Goal: Task Accomplishment & Management: Use online tool/utility

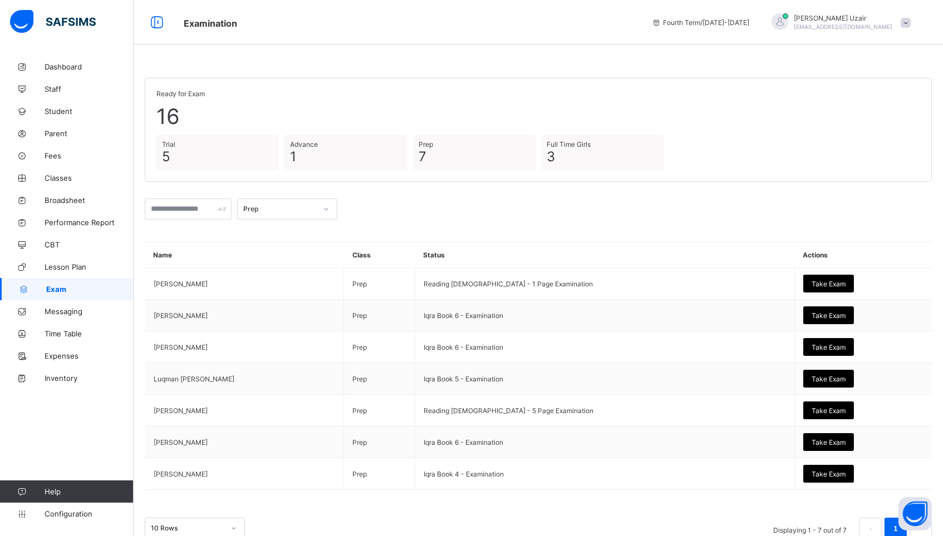
click at [280, 213] on div "Prep" at bounding box center [277, 209] width 78 height 16
click at [276, 278] on div "Full Time Boys" at bounding box center [287, 285] width 99 height 17
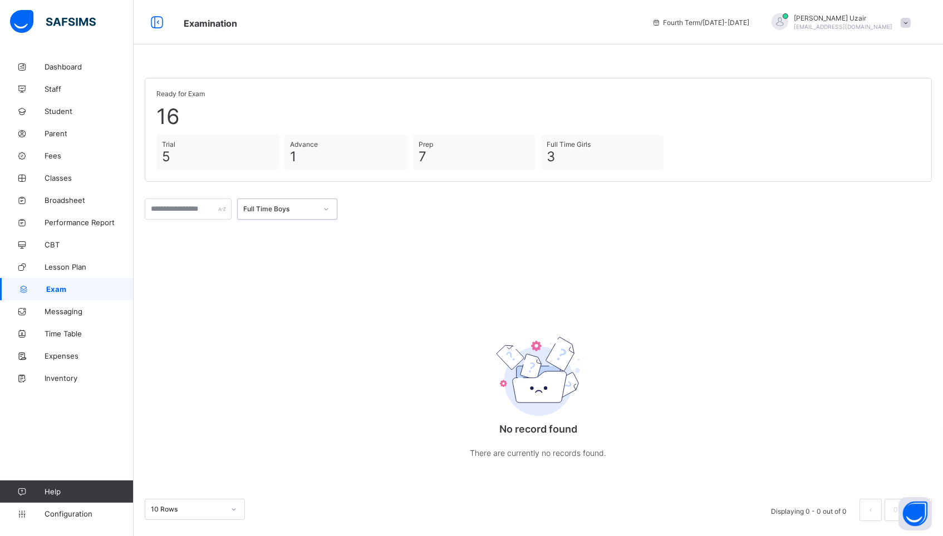
click at [290, 209] on div "Full Time Boys" at bounding box center [279, 209] width 73 height 8
click at [284, 299] on div "Full Time Girls" at bounding box center [287, 302] width 99 height 17
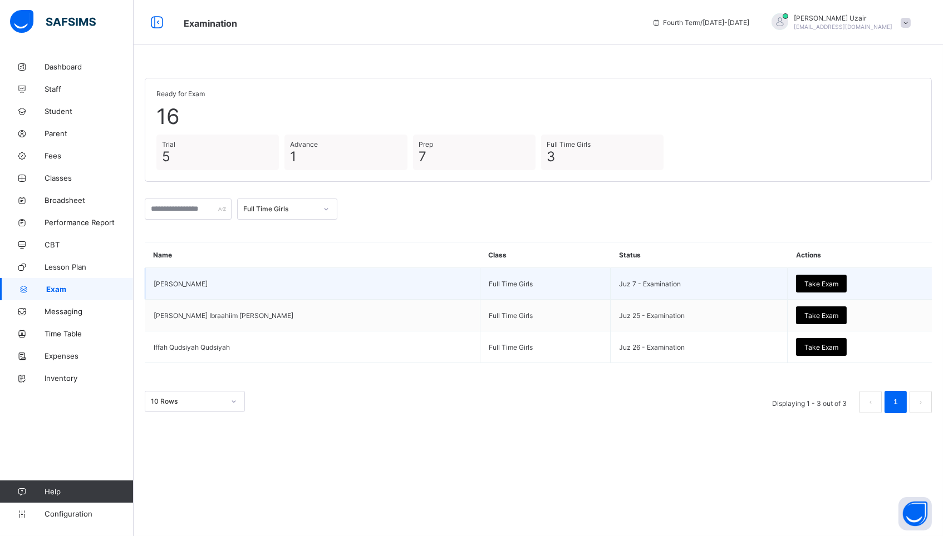
click at [804, 280] on span "Take Exam" at bounding box center [821, 284] width 34 height 8
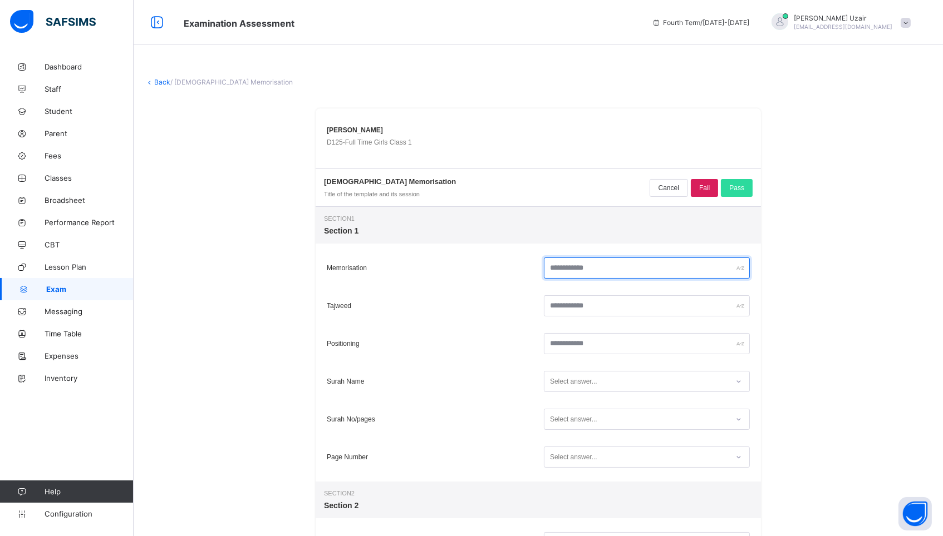
click at [571, 270] on input "text" at bounding box center [647, 268] width 206 height 21
type input "**"
click at [600, 265] on input "**" at bounding box center [647, 268] width 206 height 21
type input "**"
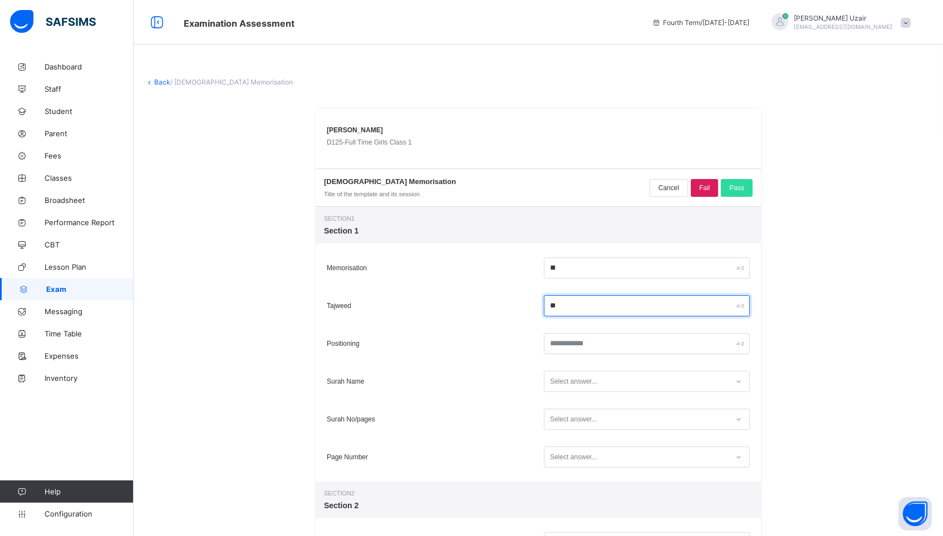
type input "**"
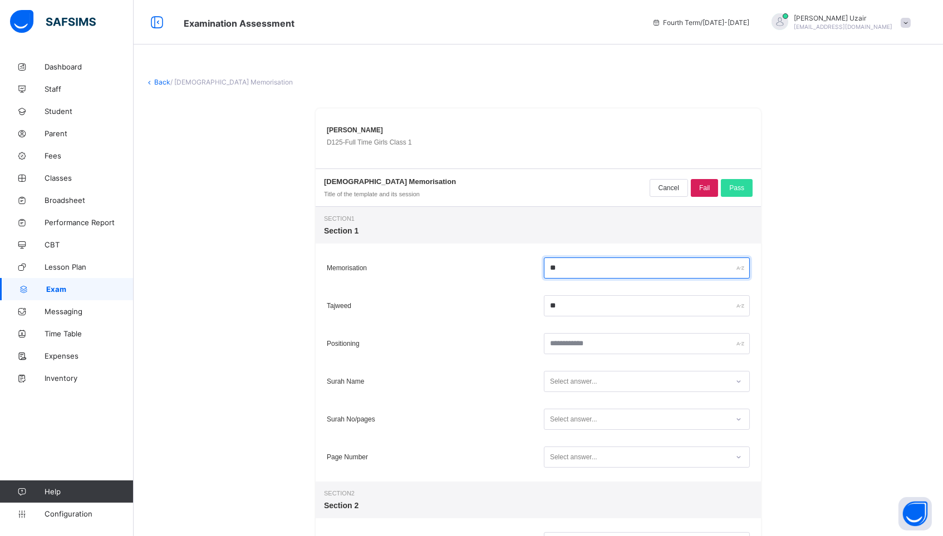
click at [569, 271] on input "**" at bounding box center [647, 268] width 206 height 21
type input "*"
type input "**"
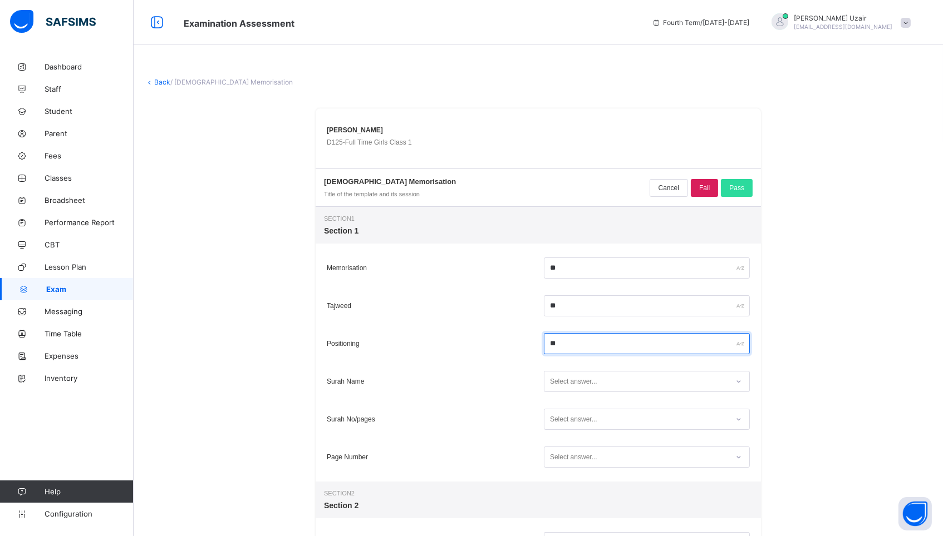
type input "**"
click at [577, 385] on div "Select answer..." at bounding box center [573, 381] width 47 height 21
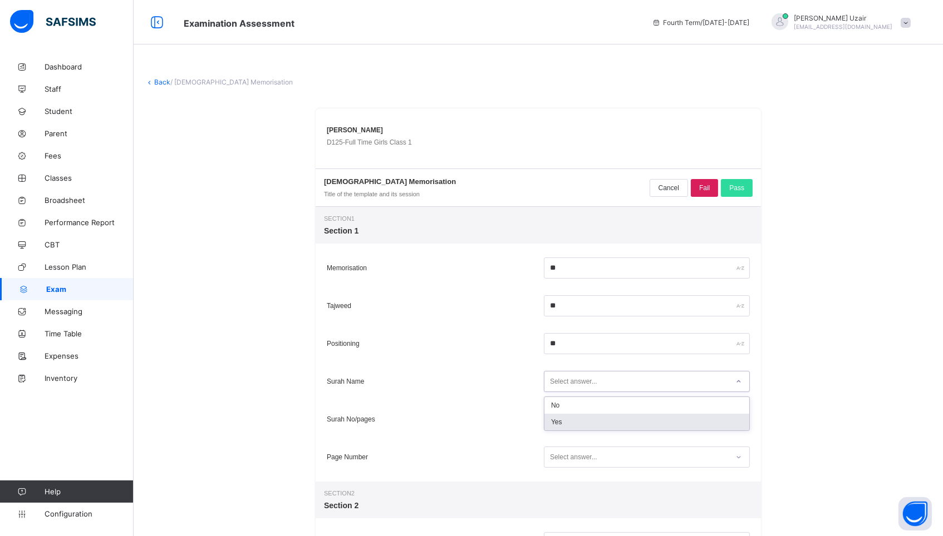
click at [566, 417] on div "Yes" at bounding box center [646, 422] width 205 height 17
click at [566, 417] on div "Select answer..." at bounding box center [573, 419] width 47 height 21
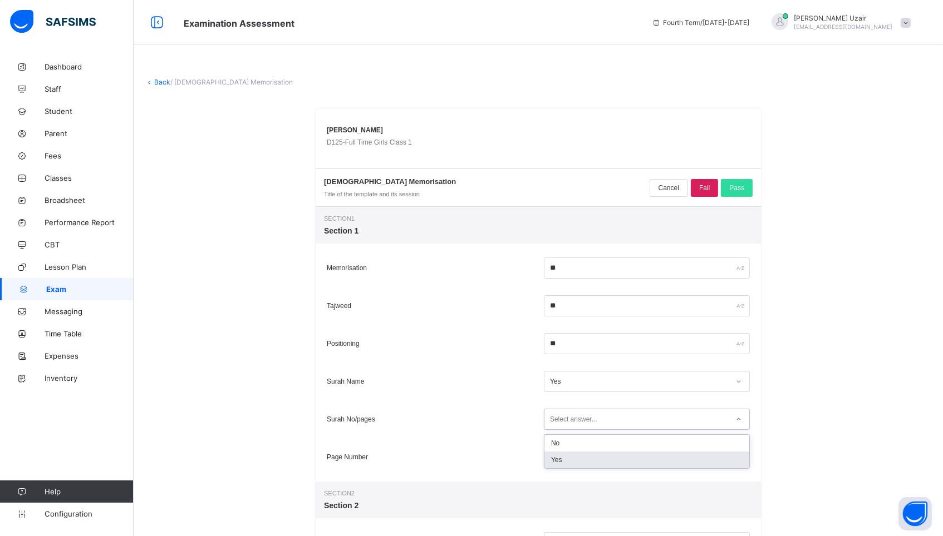
click at [563, 465] on div "Yes" at bounding box center [646, 460] width 205 height 17
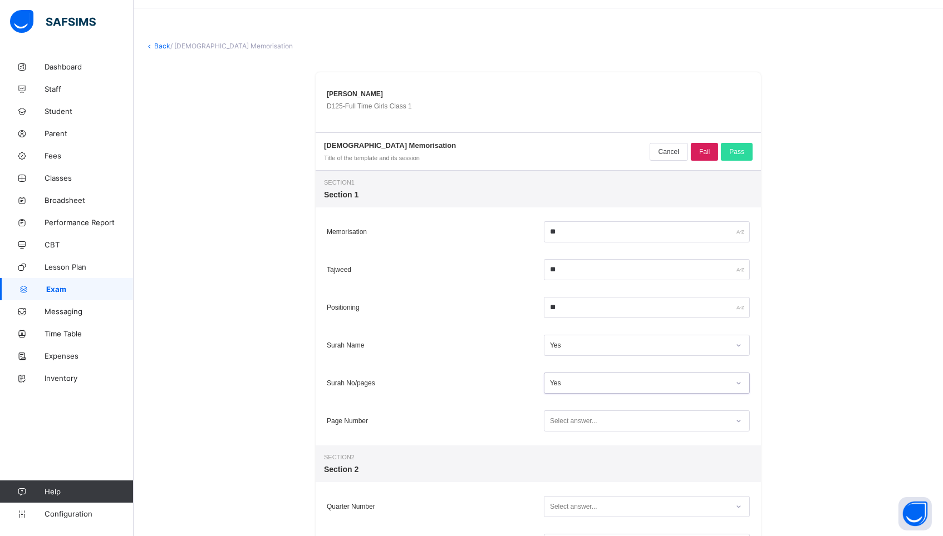
scroll to position [50, 0]
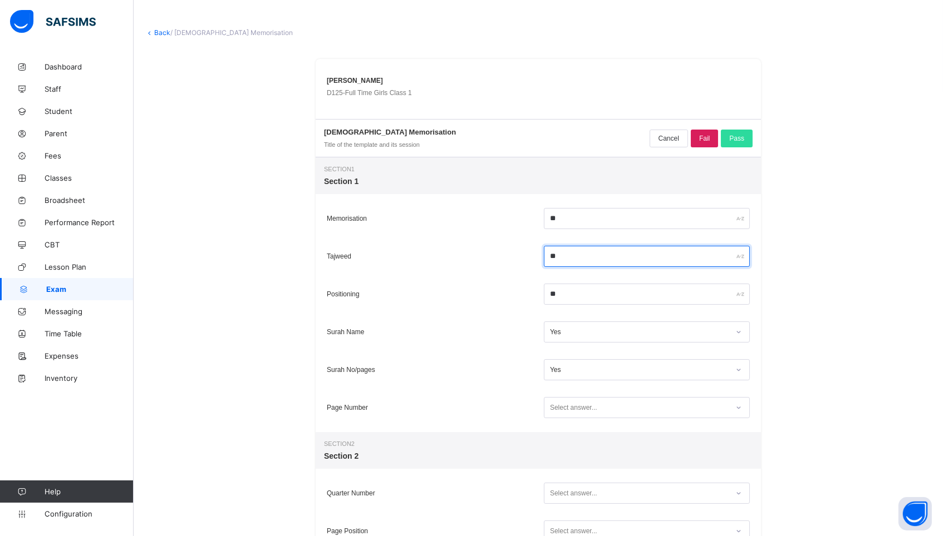
click at [555, 254] on input "**" at bounding box center [647, 256] width 206 height 21
type input "**"
click at [574, 406] on div "Select answer..." at bounding box center [573, 407] width 47 height 21
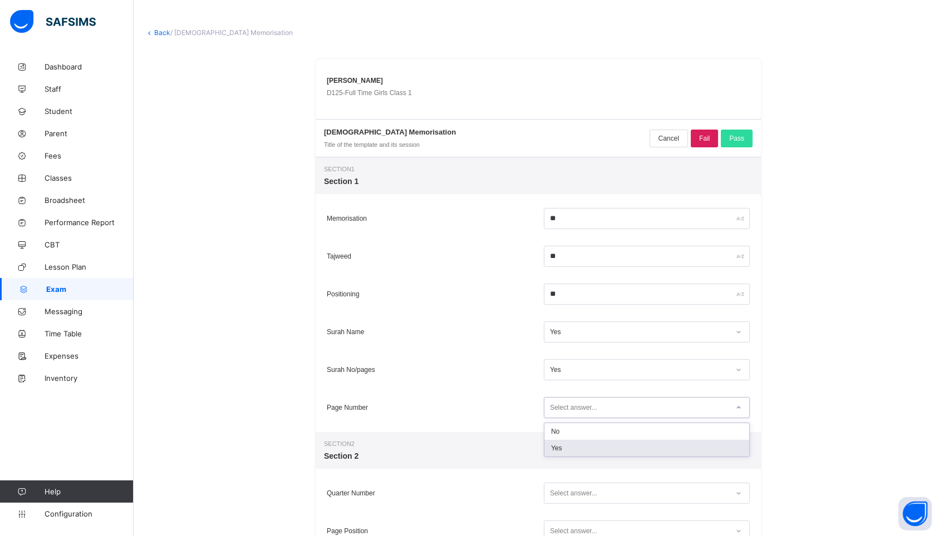
click at [555, 442] on div "Yes" at bounding box center [646, 448] width 205 height 17
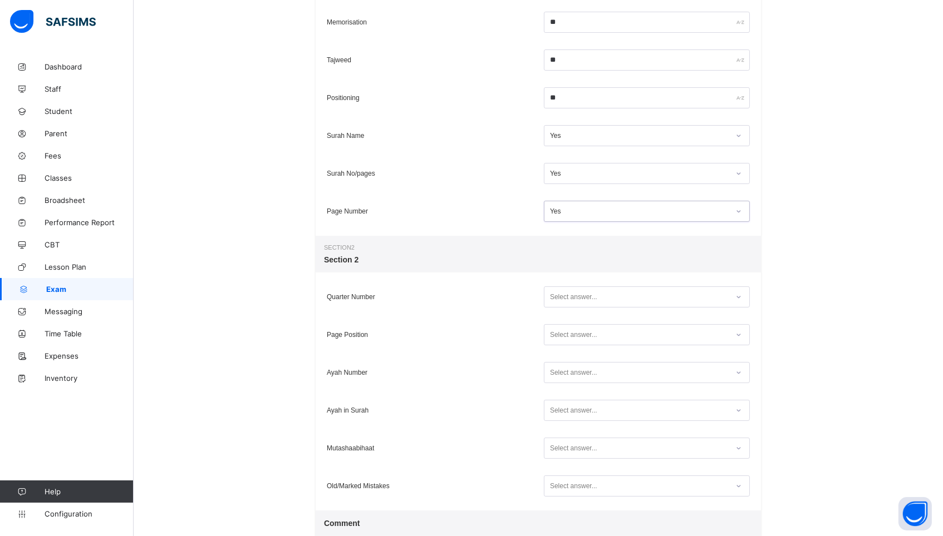
scroll to position [247, 0]
click at [583, 297] on div "Select answer..." at bounding box center [573, 295] width 47 height 21
click at [569, 338] on div "Yes" at bounding box center [646, 336] width 205 height 17
click at [569, 338] on div "Select answer..." at bounding box center [573, 333] width 47 height 21
click at [563, 369] on div "Yes" at bounding box center [646, 374] width 205 height 17
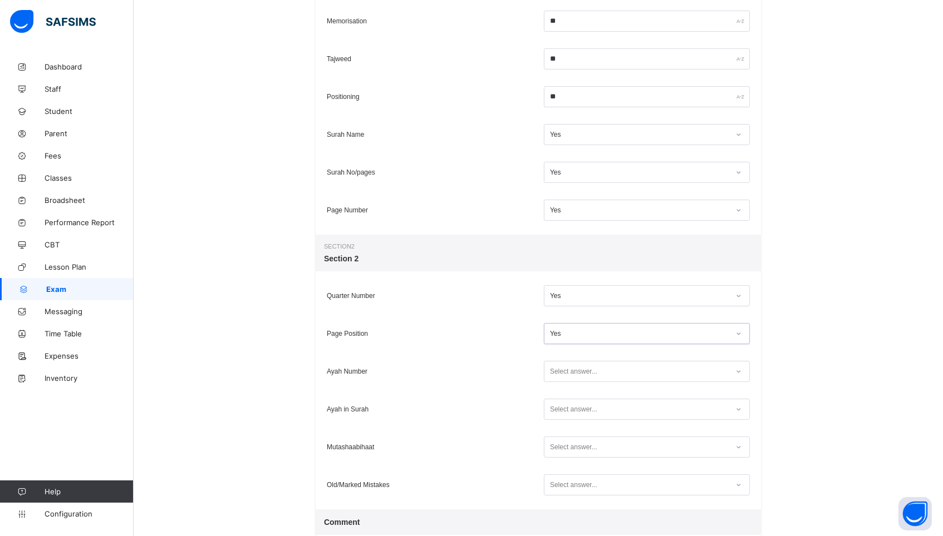
click at [561, 373] on div "Select answer..." at bounding box center [573, 371] width 47 height 21
click at [551, 406] on div "Yes" at bounding box center [646, 412] width 205 height 17
click at [556, 416] on div "Select answer..." at bounding box center [573, 409] width 47 height 21
click at [554, 444] on div "Yes" at bounding box center [646, 450] width 205 height 17
click at [553, 454] on div "Select answer..." at bounding box center [573, 447] width 47 height 21
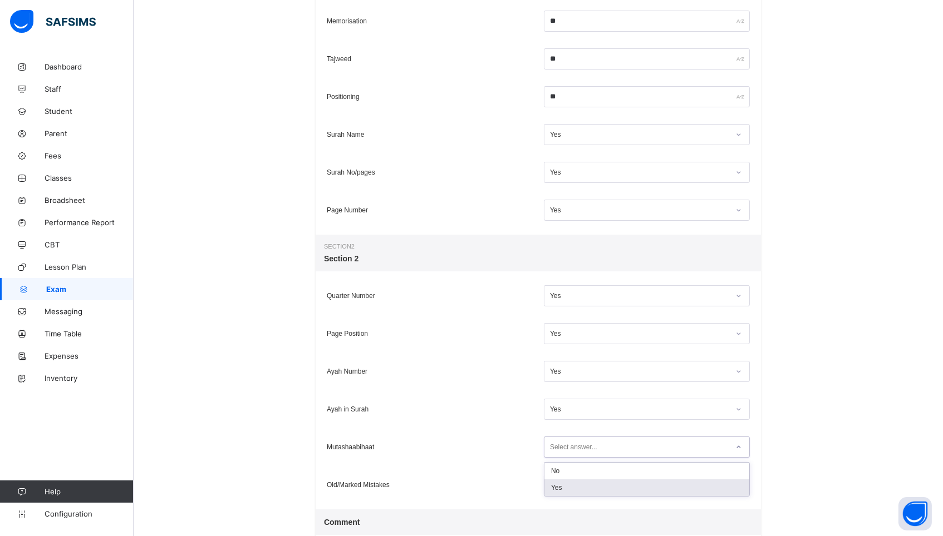
click at [554, 488] on div "Yes" at bounding box center [646, 488] width 205 height 17
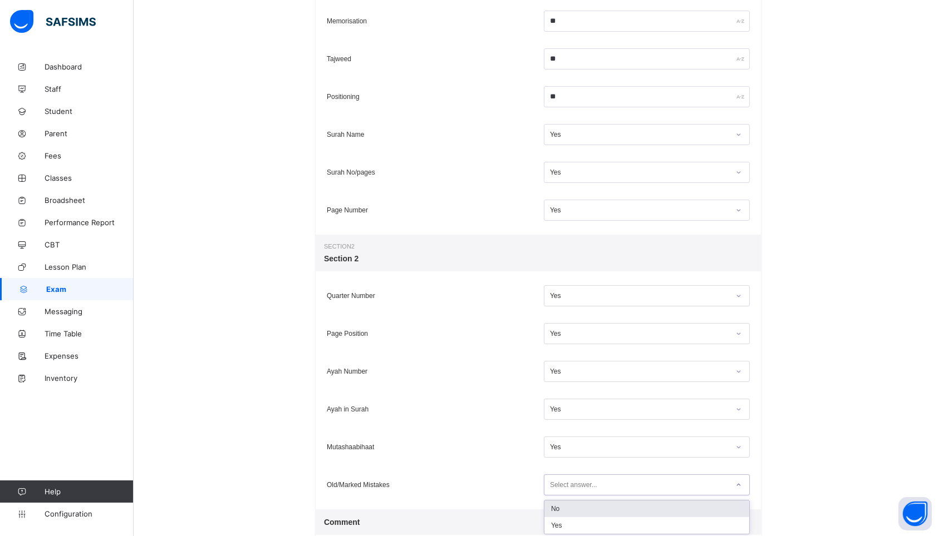
click at [554, 488] on div "Select answer..." at bounding box center [573, 485] width 47 height 21
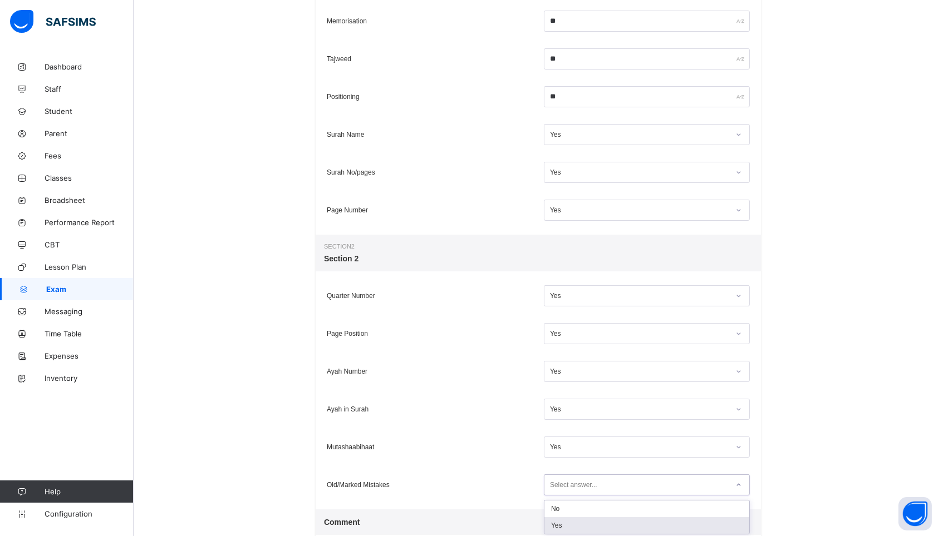
click at [555, 528] on div "Yes" at bounding box center [646, 526] width 205 height 17
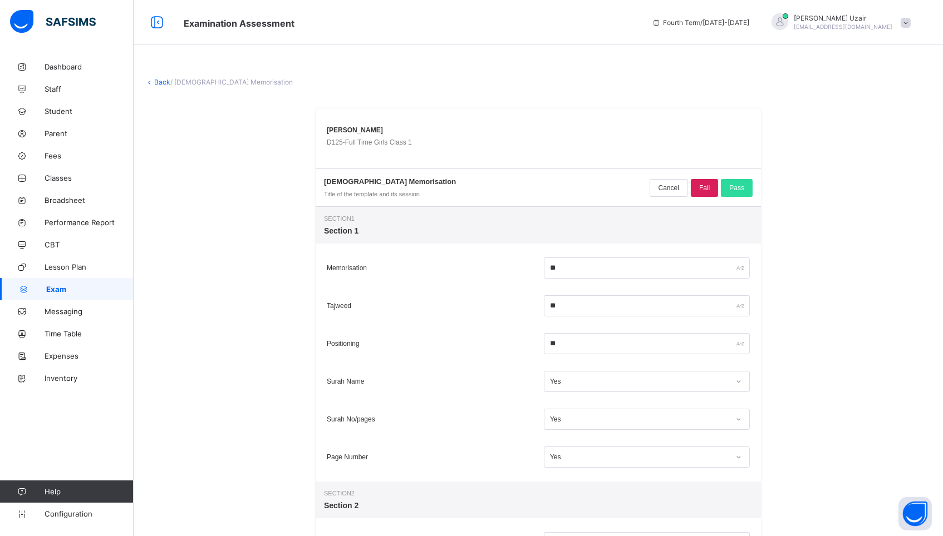
scroll to position [0, 0]
click at [736, 187] on span "Pass" at bounding box center [736, 188] width 15 height 8
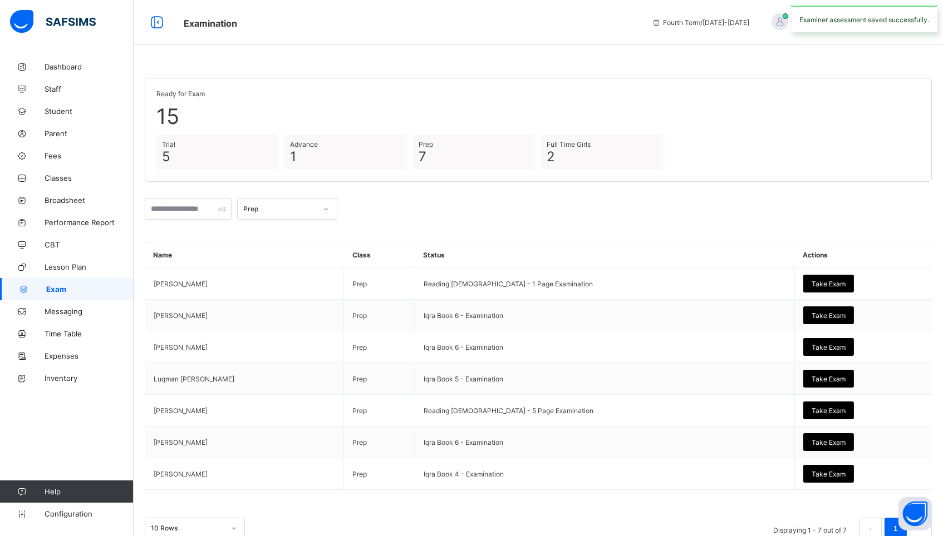
click at [300, 206] on div "Prep" at bounding box center [279, 209] width 73 height 8
click at [284, 282] on div "Full Time Boys" at bounding box center [287, 285] width 99 height 17
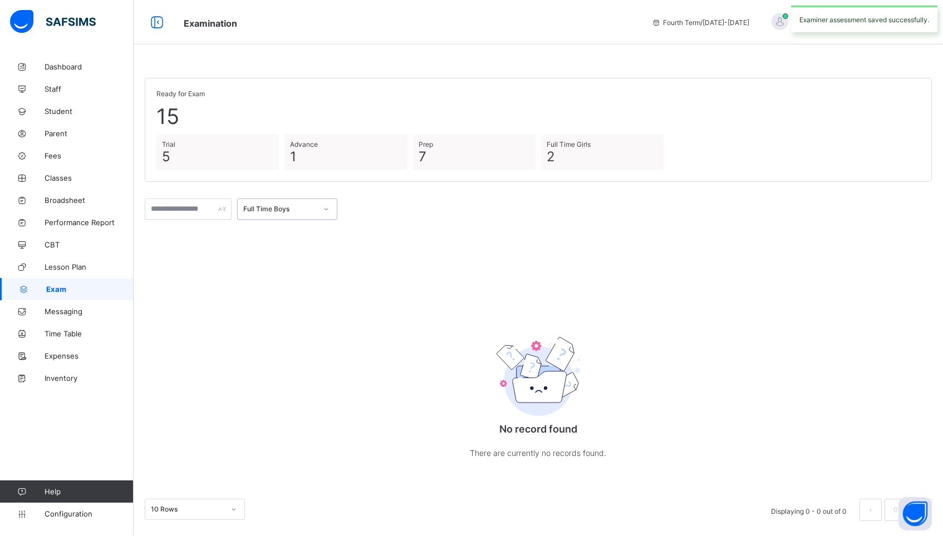
click at [286, 220] on div "option Full Time Boys, selected. 0 results available. Select is focused ,type t…" at bounding box center [538, 209] width 787 height 32
click at [285, 209] on div "Full Time Boys" at bounding box center [279, 209] width 73 height 8
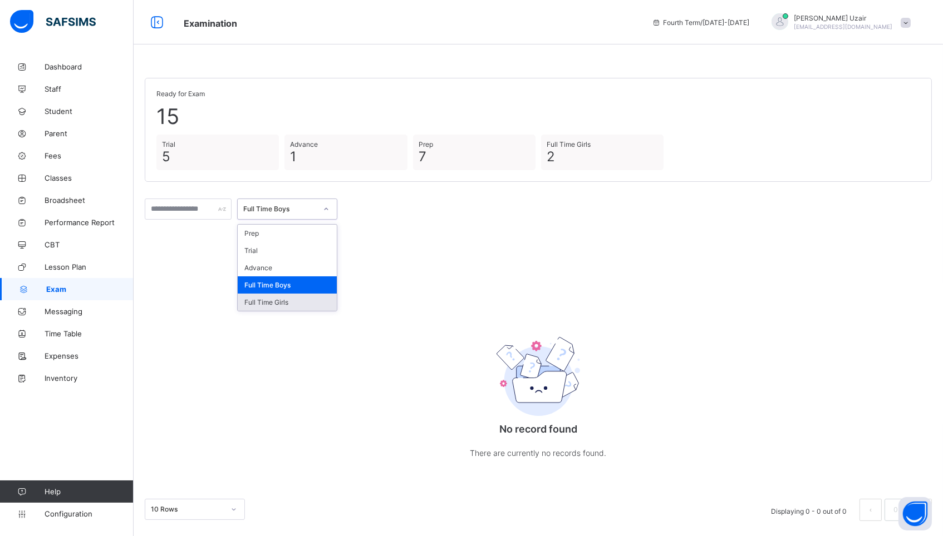
click at [290, 298] on div "Full Time Girls" at bounding box center [287, 302] width 99 height 17
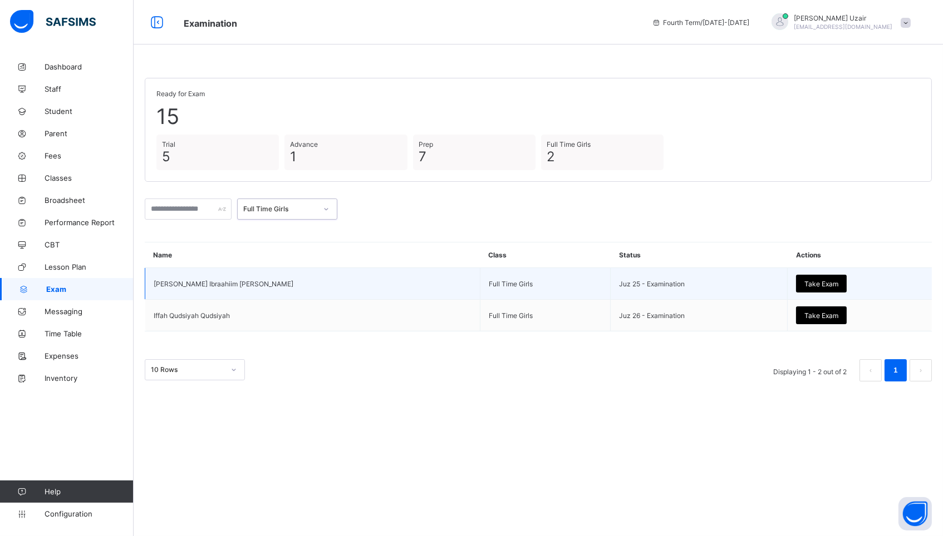
click at [188, 280] on td "[PERSON_NAME] Ibraahiim [PERSON_NAME]" at bounding box center [312, 284] width 335 height 32
click at [804, 280] on span "Take Exam" at bounding box center [821, 284] width 34 height 8
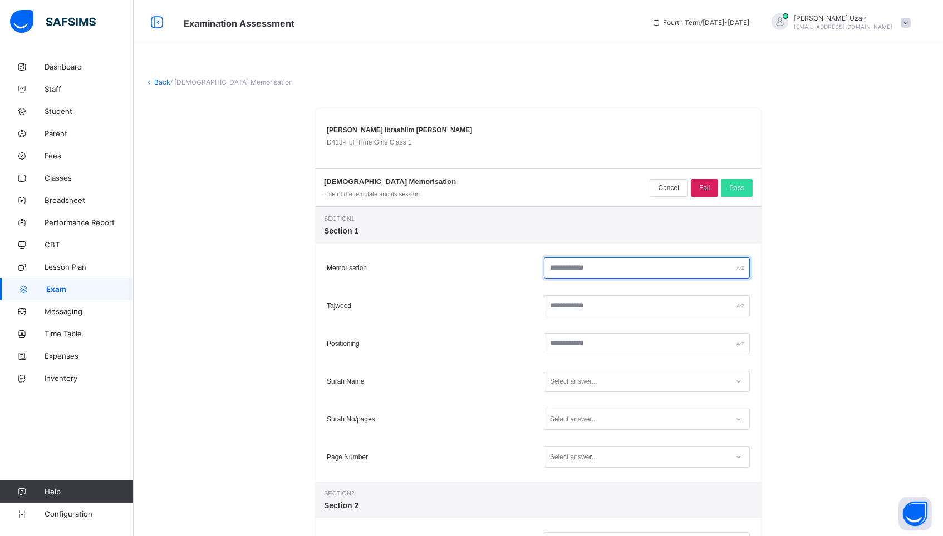
click at [592, 269] on input "text" at bounding box center [647, 268] width 206 height 21
type input "**"
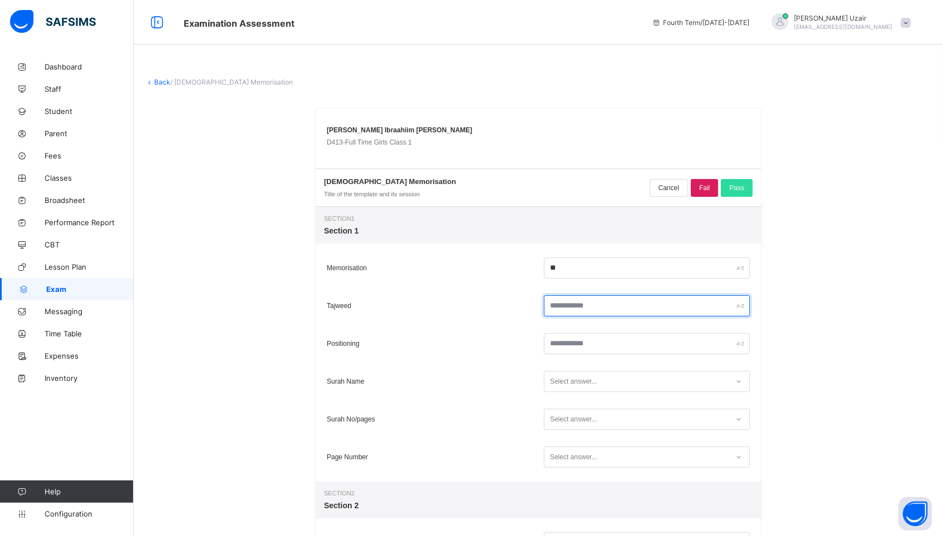
click at [595, 312] on input "text" at bounding box center [647, 305] width 206 height 21
type input "**"
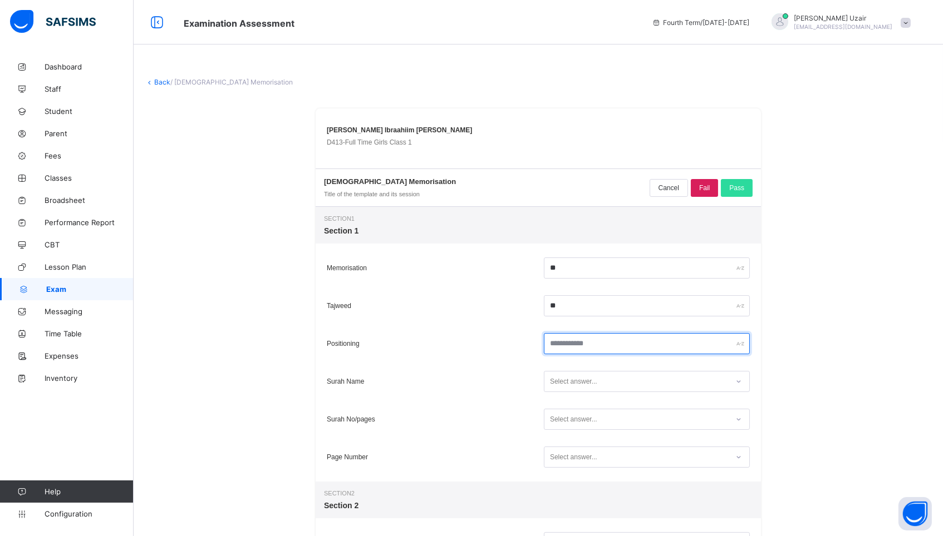
click at [569, 336] on input "text" at bounding box center [647, 343] width 206 height 21
type input "**"
click at [556, 381] on div "Select answer..." at bounding box center [573, 381] width 47 height 21
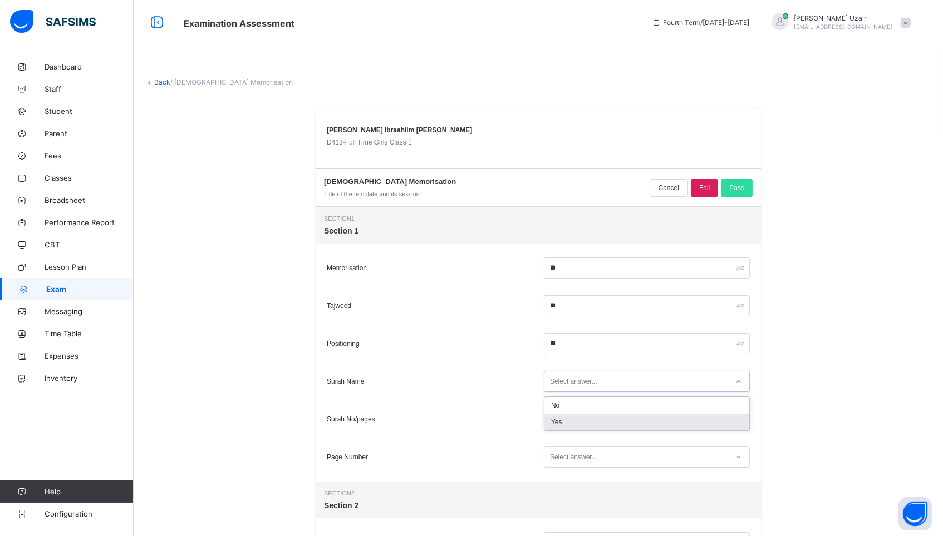
click at [550, 428] on div "Yes" at bounding box center [646, 422] width 205 height 17
click at [554, 423] on div "Select answer..." at bounding box center [573, 419] width 47 height 21
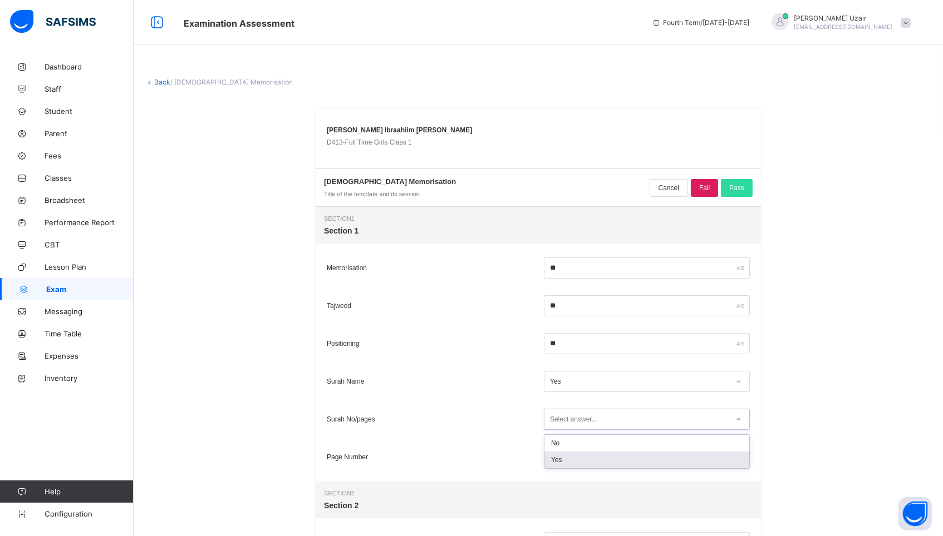
click at [554, 452] on div "Yes" at bounding box center [646, 460] width 205 height 17
click at [554, 452] on div "Select answer..." at bounding box center [573, 457] width 47 height 21
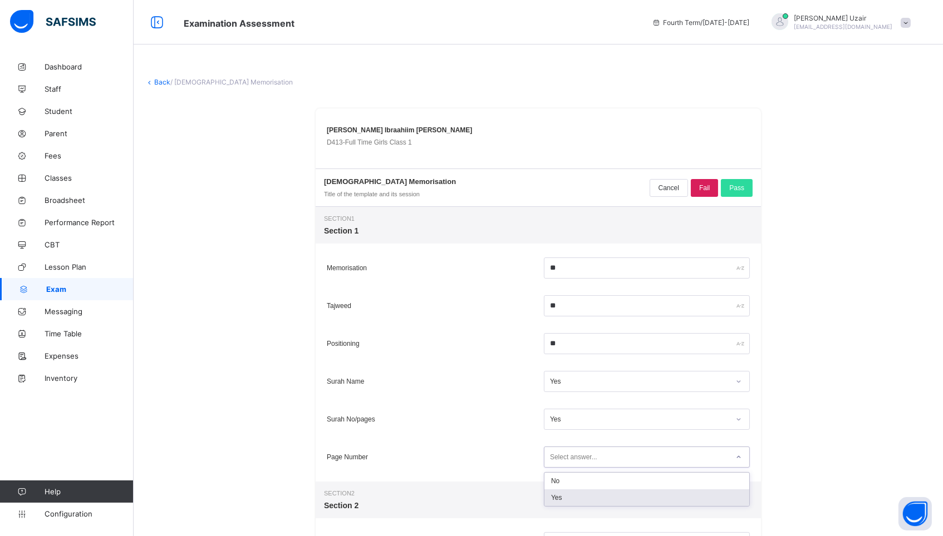
click at [556, 500] on div "Yes" at bounding box center [646, 498] width 205 height 17
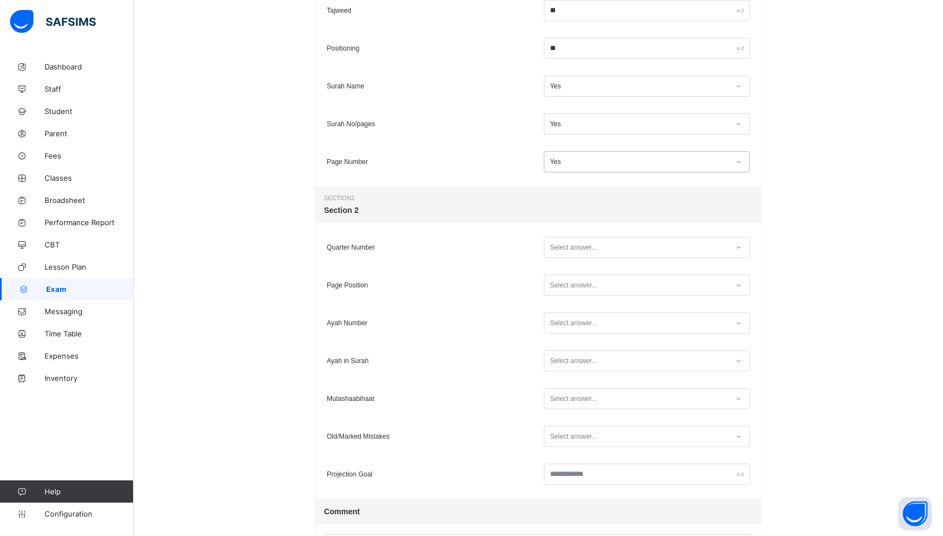
scroll to position [305, 0]
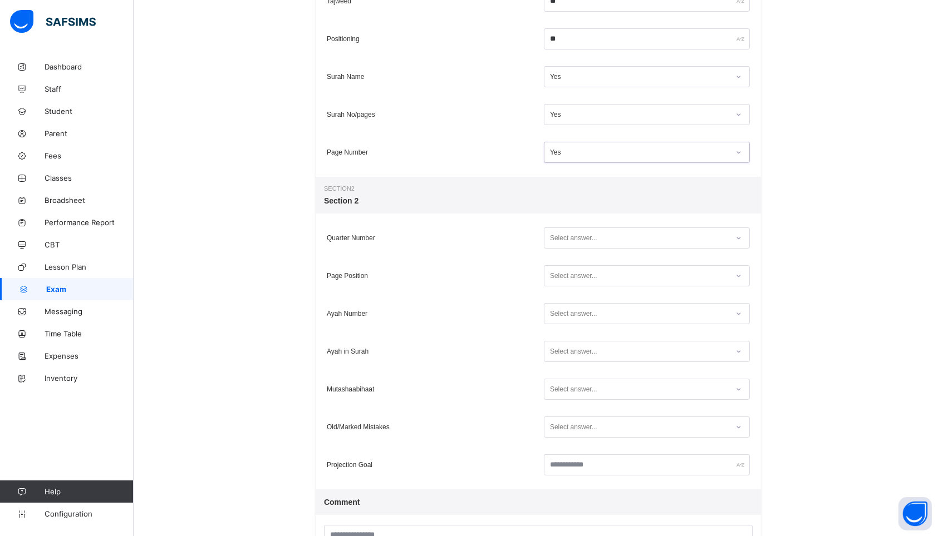
click at [549, 246] on div "Select answer..." at bounding box center [647, 238] width 206 height 21
click at [548, 284] on div "Yes" at bounding box center [646, 278] width 205 height 17
click at [553, 283] on div "Select answer..." at bounding box center [573, 275] width 47 height 21
click at [551, 314] on div "Yes" at bounding box center [646, 316] width 205 height 17
click at [551, 318] on div "Select answer..." at bounding box center [573, 313] width 47 height 21
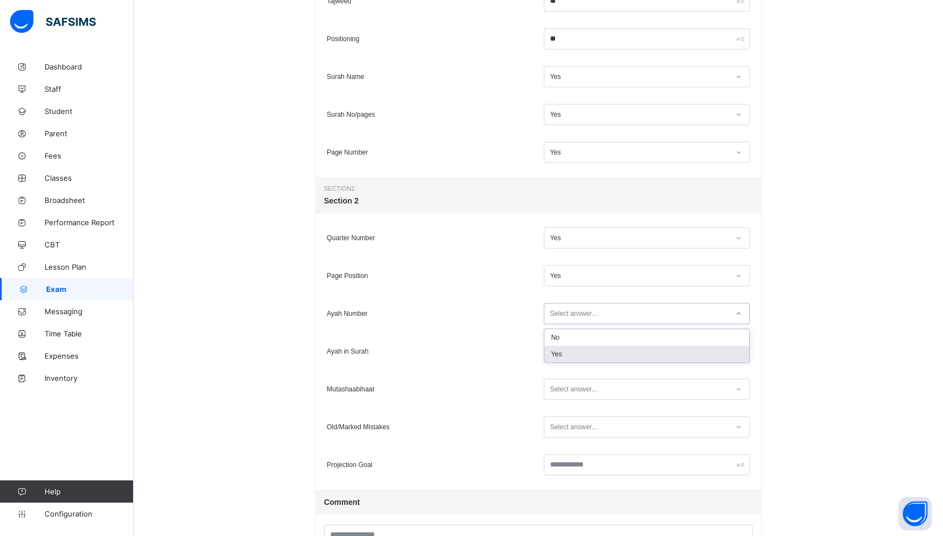
click at [553, 356] on div "Yes" at bounding box center [646, 354] width 205 height 17
click at [553, 356] on div "Select answer..." at bounding box center [573, 351] width 47 height 21
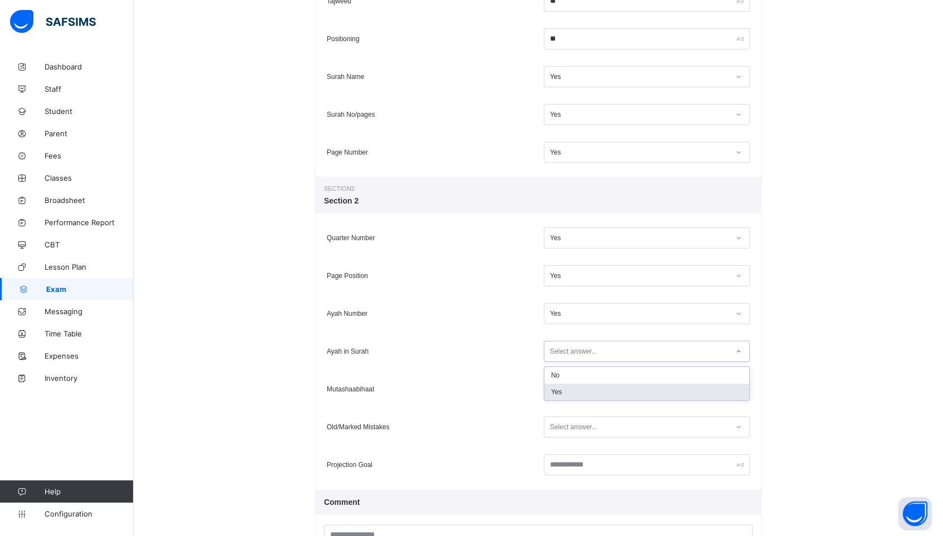
click at [553, 385] on div "Yes" at bounding box center [646, 392] width 205 height 17
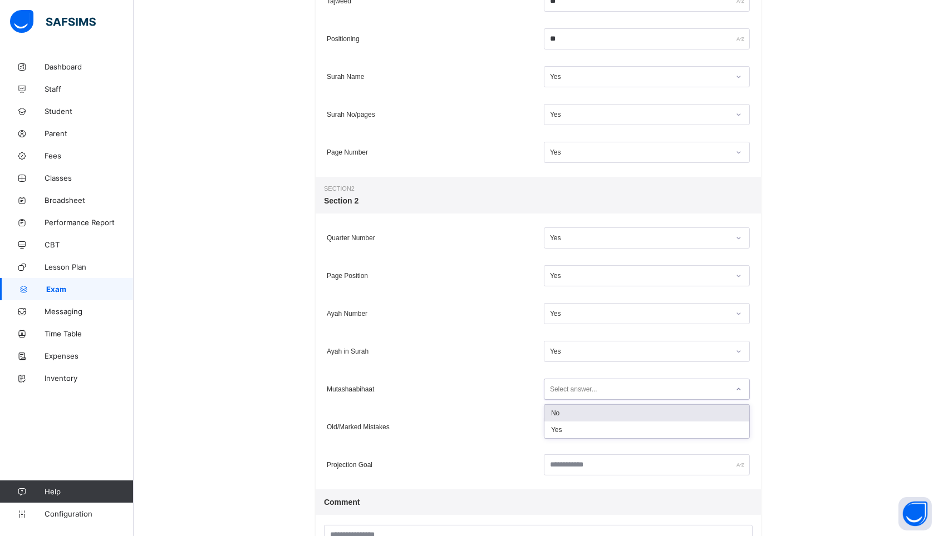
click at [553, 390] on div "Select answer..." at bounding box center [573, 389] width 47 height 21
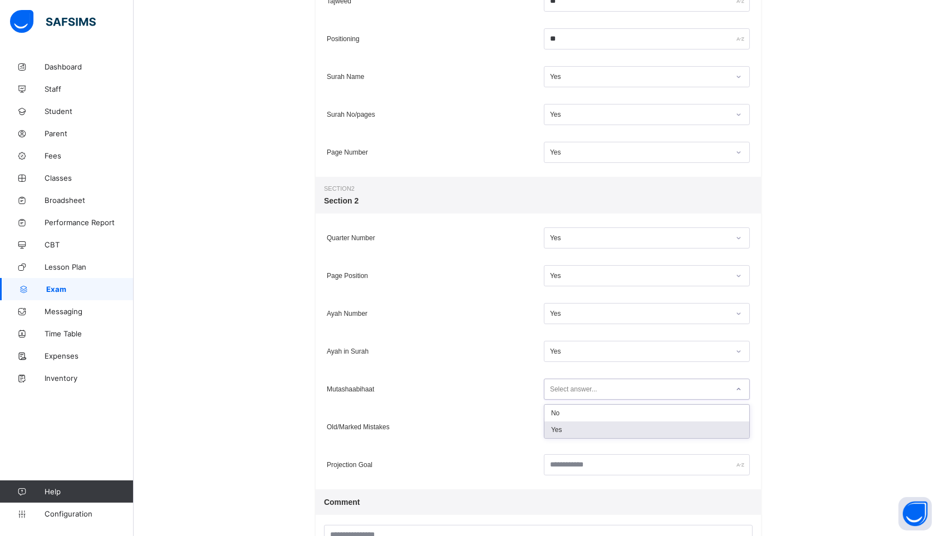
click at [554, 422] on div "Yes" at bounding box center [646, 430] width 205 height 17
click at [554, 422] on div "Select answer..." at bounding box center [573, 427] width 47 height 21
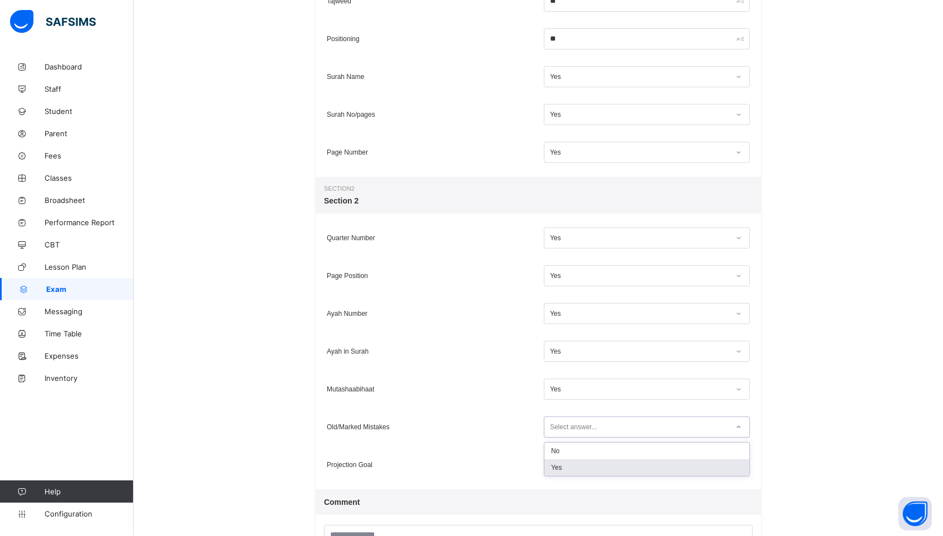
click at [554, 465] on div "Yes" at bounding box center [646, 468] width 205 height 17
click at [554, 465] on input "text" at bounding box center [647, 465] width 206 height 21
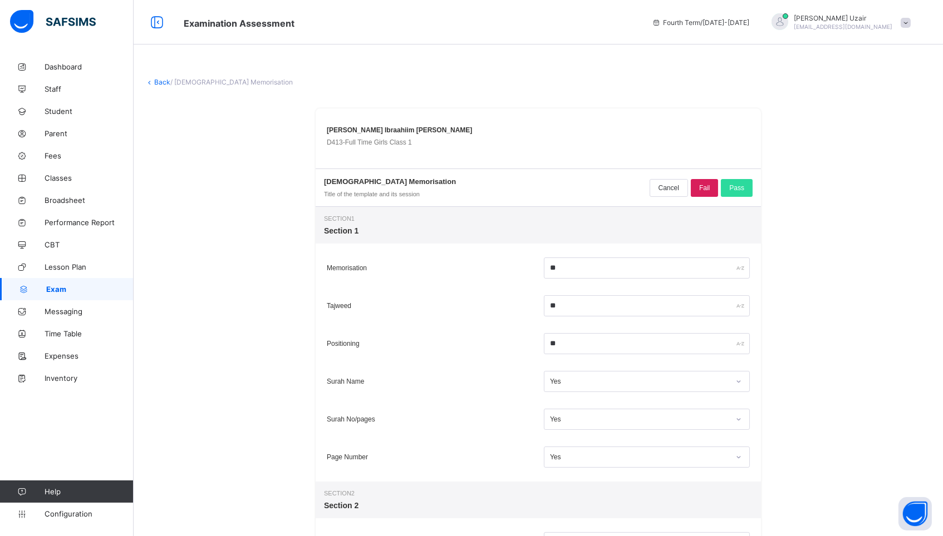
scroll to position [0, 0]
type input "********"
click at [728, 192] on div "Pass" at bounding box center [737, 188] width 32 height 18
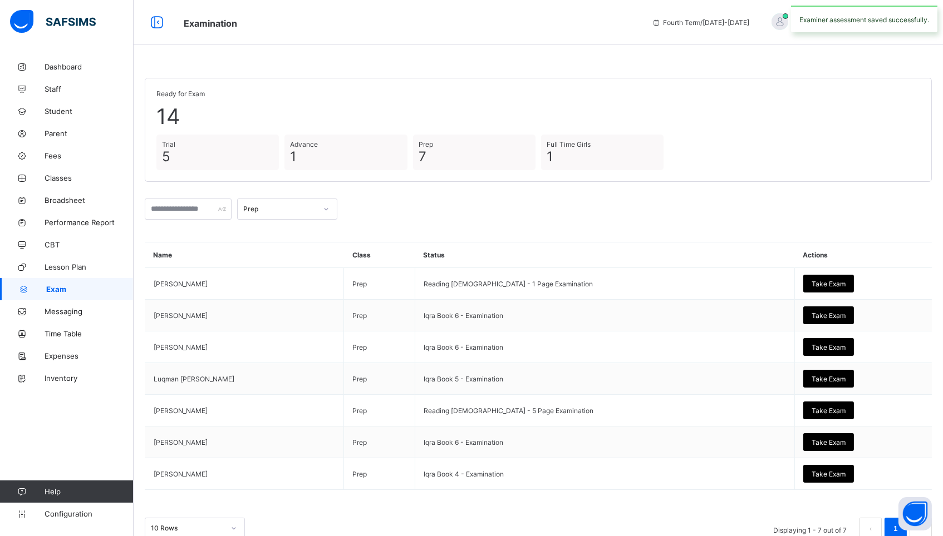
click at [290, 205] on div "Prep" at bounding box center [279, 209] width 73 height 8
click at [285, 296] on div "Full Time Girls" at bounding box center [287, 302] width 99 height 17
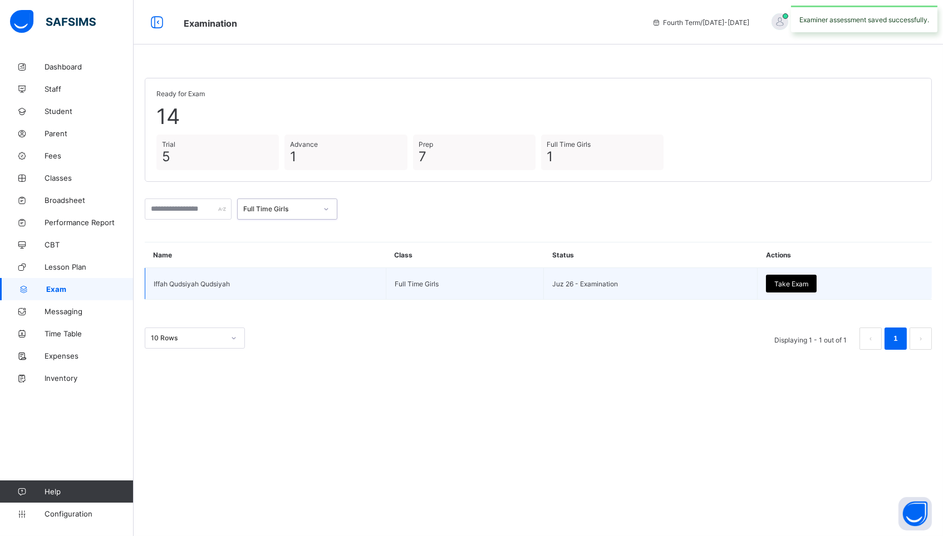
click at [806, 285] on span "Take Exam" at bounding box center [791, 284] width 34 height 8
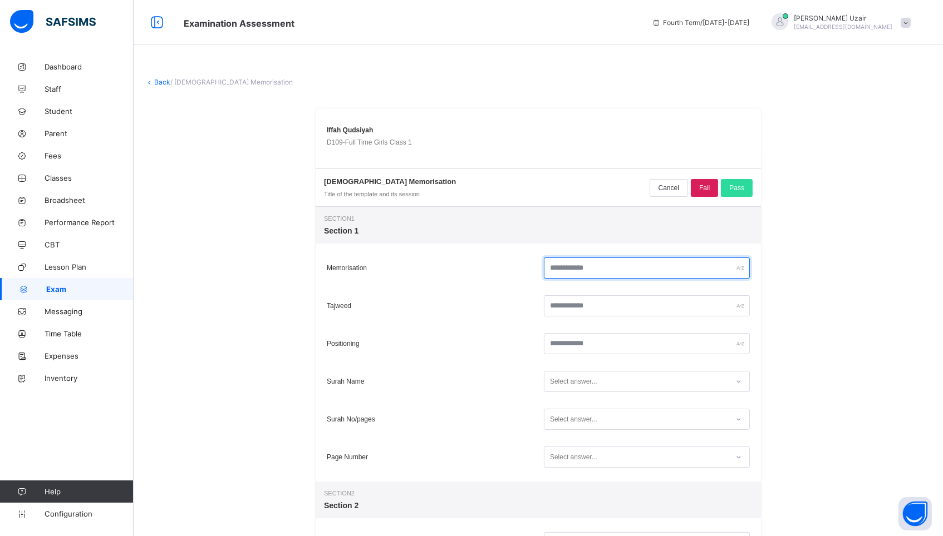
click at [688, 264] on input "text" at bounding box center [647, 268] width 206 height 21
type input "**"
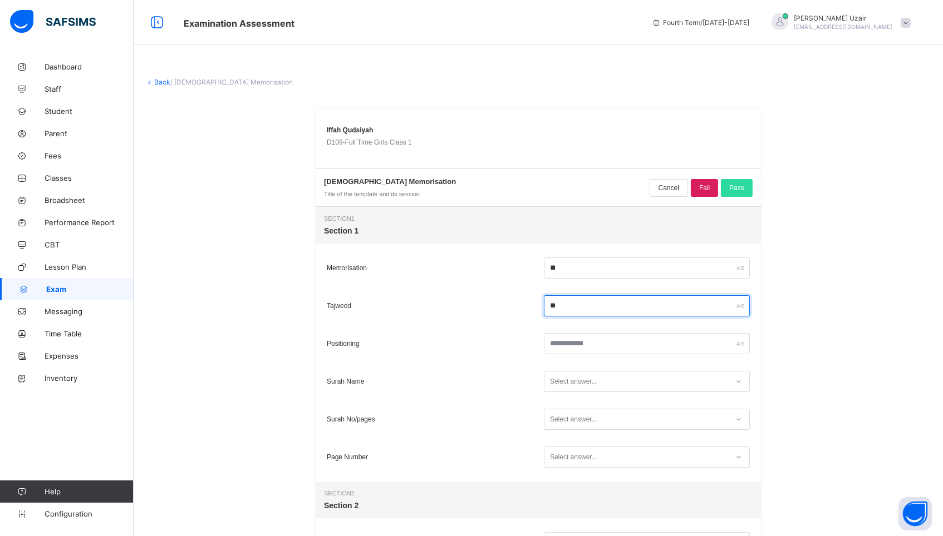
type input "**"
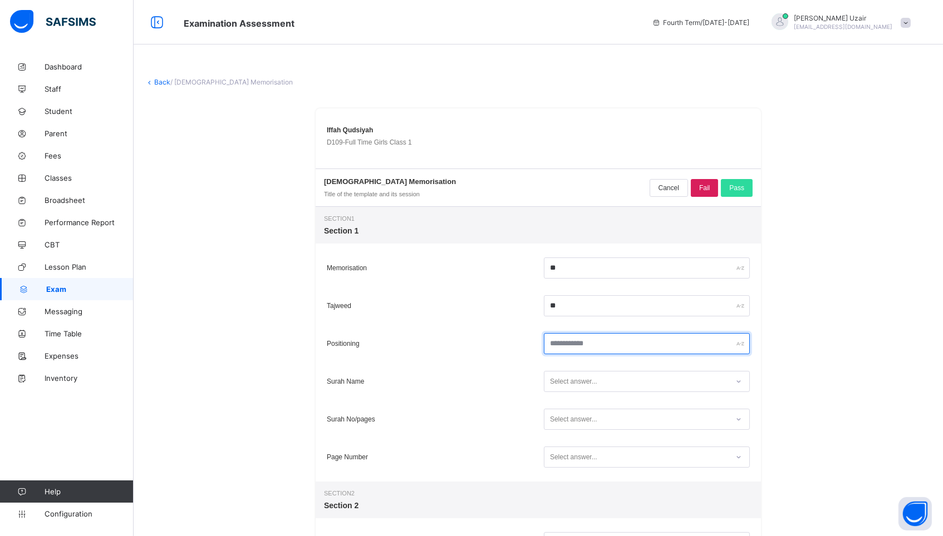
click at [640, 336] on input "text" at bounding box center [647, 343] width 206 height 21
type input "*"
type input "**"
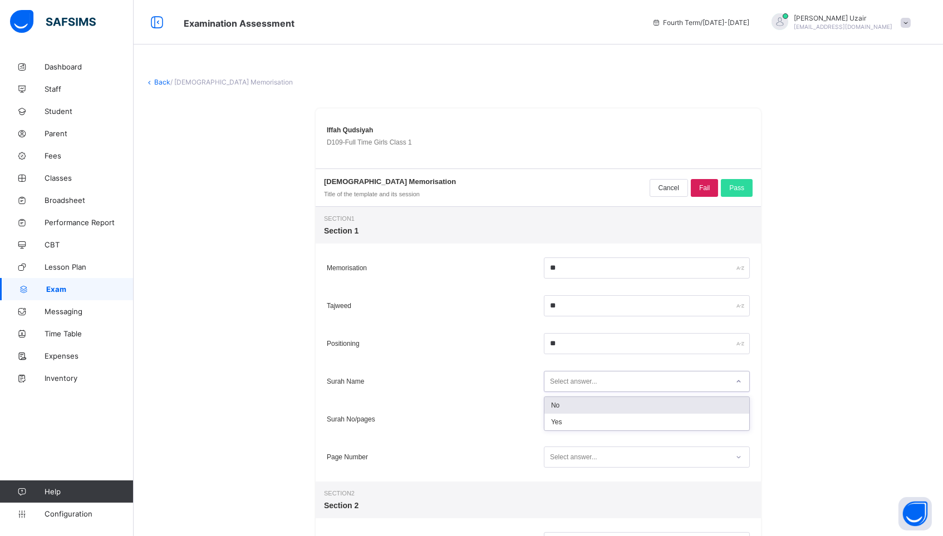
click at [596, 383] on div "Select answer..." at bounding box center [573, 381] width 47 height 21
click at [580, 418] on div "Yes" at bounding box center [646, 422] width 205 height 17
click at [580, 418] on div "Select answer..." at bounding box center [573, 419] width 47 height 21
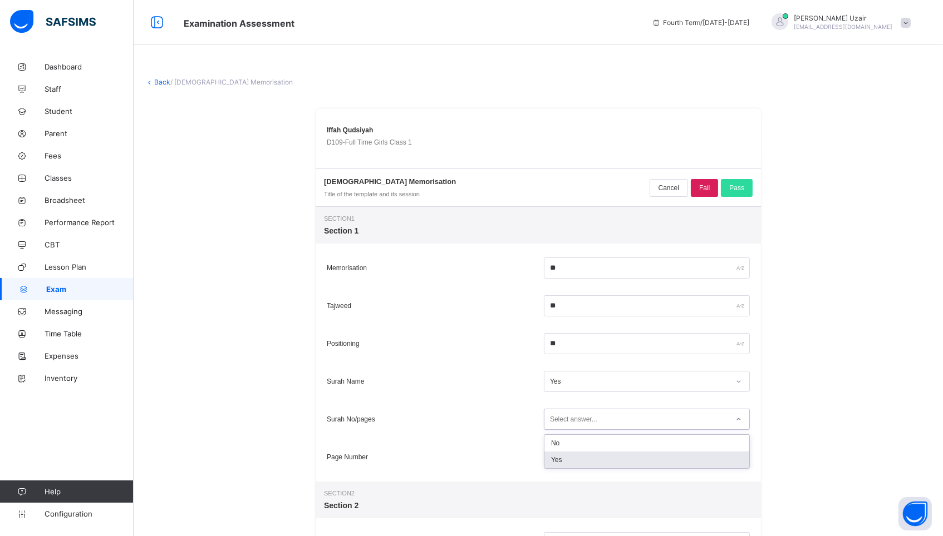
click at [580, 459] on div "Yes" at bounding box center [646, 460] width 205 height 17
click at [578, 458] on div "Select answer..." at bounding box center [573, 457] width 47 height 21
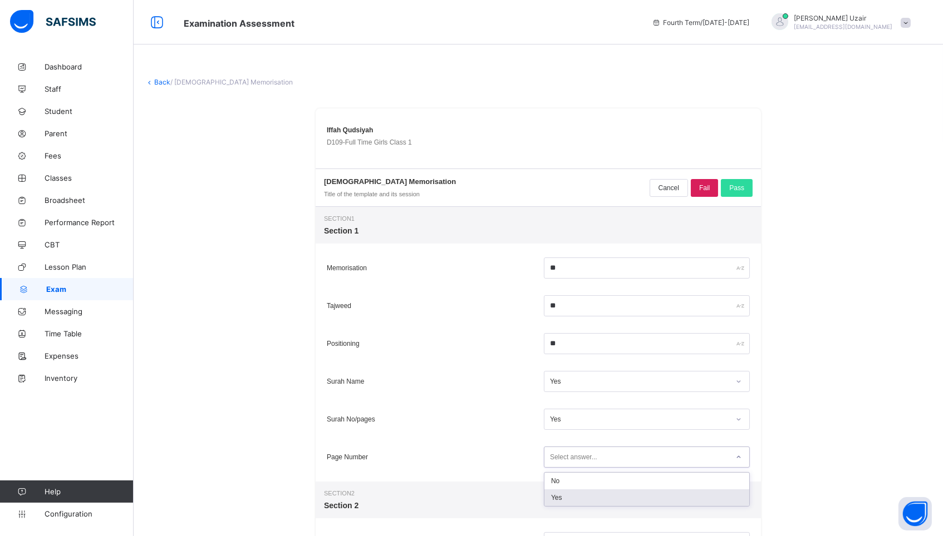
click at [569, 494] on div "Yes" at bounding box center [646, 498] width 205 height 17
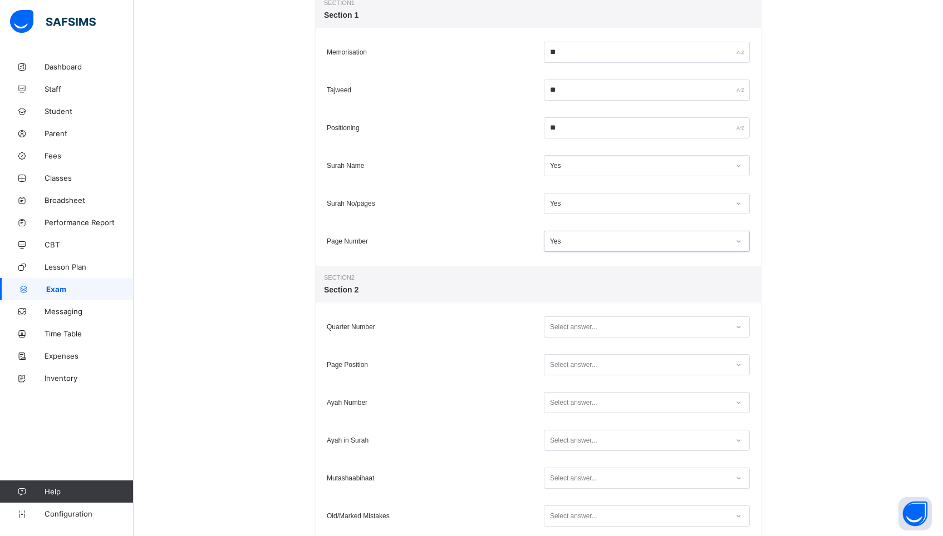
scroll to position [218, 0]
click at [564, 322] on div "Select answer..." at bounding box center [573, 324] width 47 height 21
click at [559, 361] on div "Yes" at bounding box center [646, 365] width 205 height 17
click at [559, 371] on div "Select answer..." at bounding box center [647, 362] width 206 height 21
click at [557, 408] on div "Yes" at bounding box center [646, 403] width 205 height 17
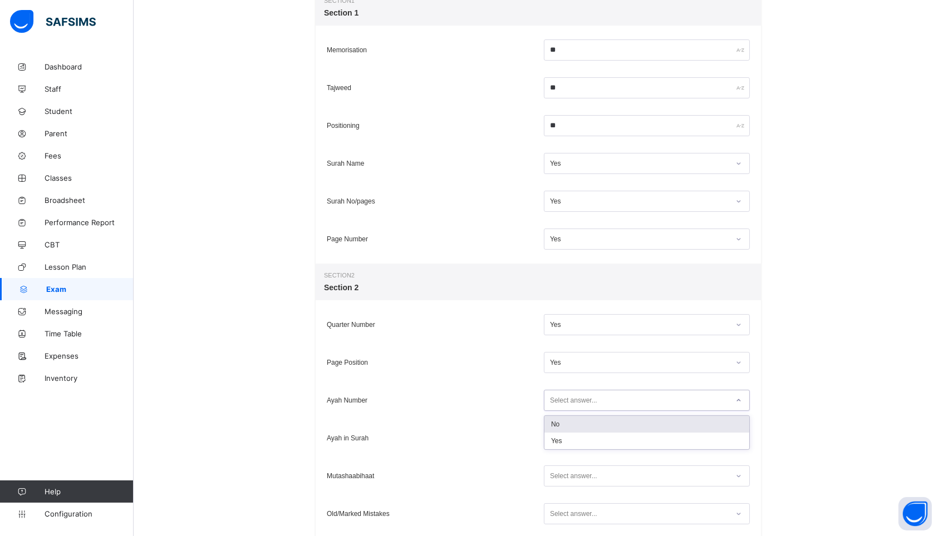
click at [557, 408] on div "Select answer..." at bounding box center [647, 400] width 206 height 21
click at [558, 438] on div "Yes" at bounding box center [646, 441] width 205 height 17
click at [558, 438] on div "Select answer..." at bounding box center [573, 438] width 47 height 21
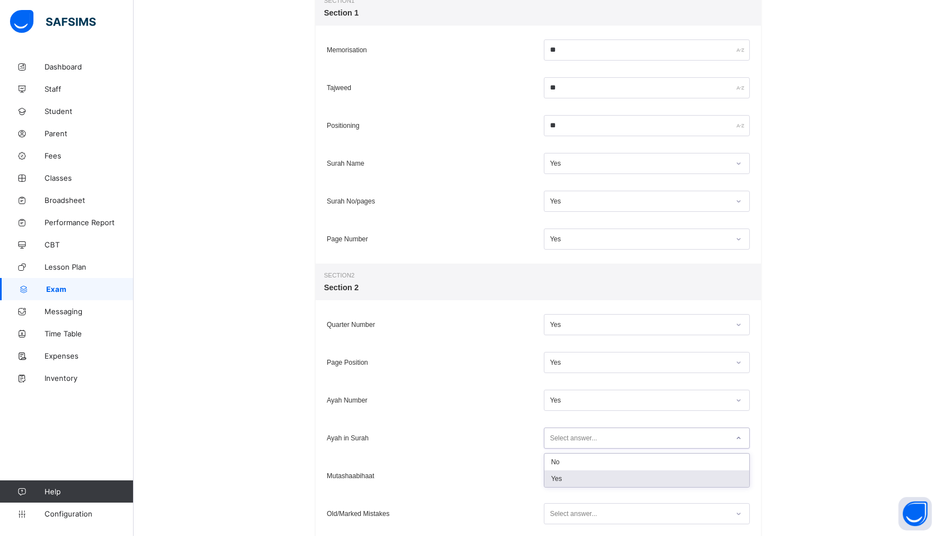
click at [558, 480] on div "Yes" at bounding box center [646, 479] width 205 height 17
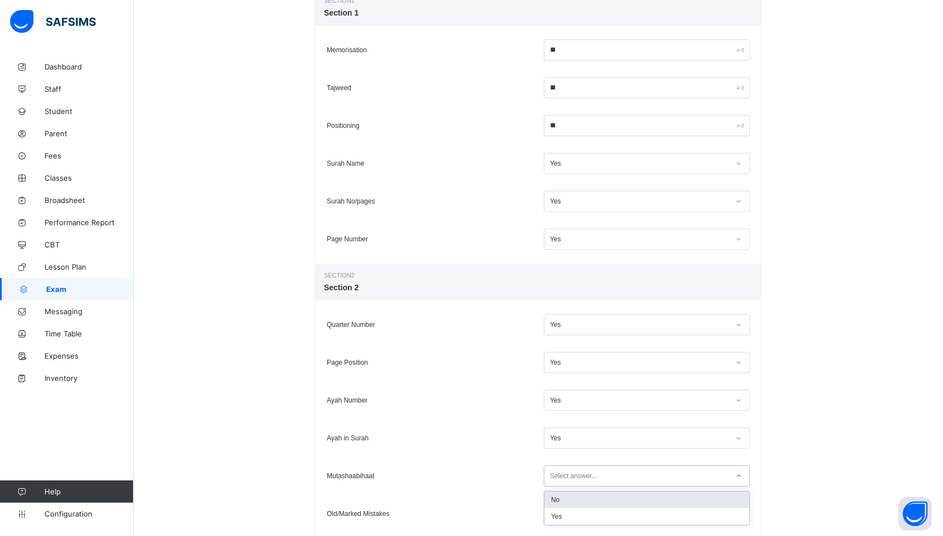
click at [558, 480] on div "Select answer..." at bounding box center [573, 476] width 47 height 21
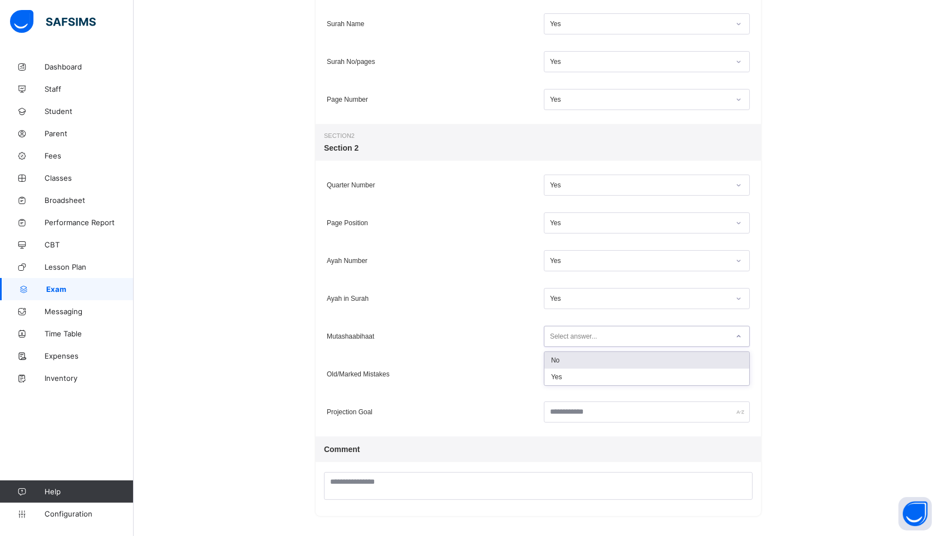
scroll to position [357, 0]
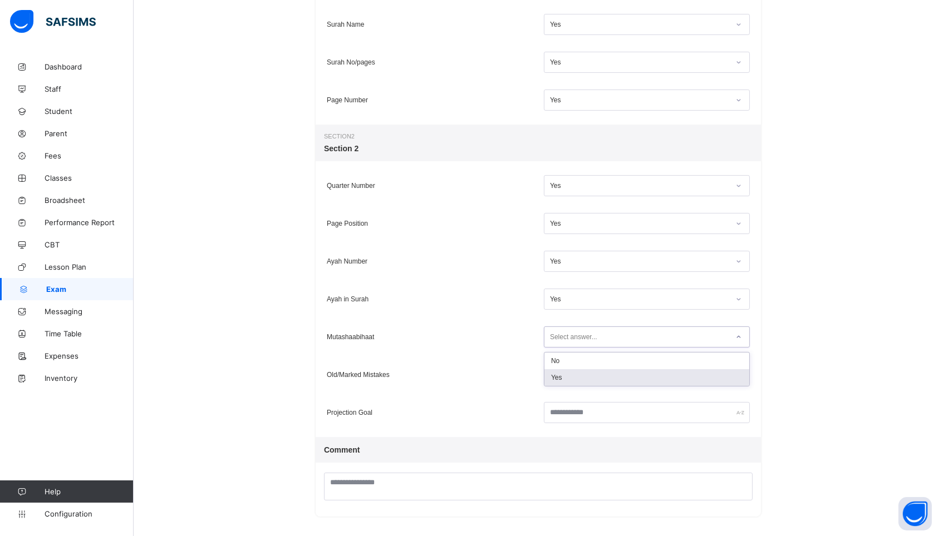
click at [570, 380] on div "Yes" at bounding box center [646, 377] width 205 height 17
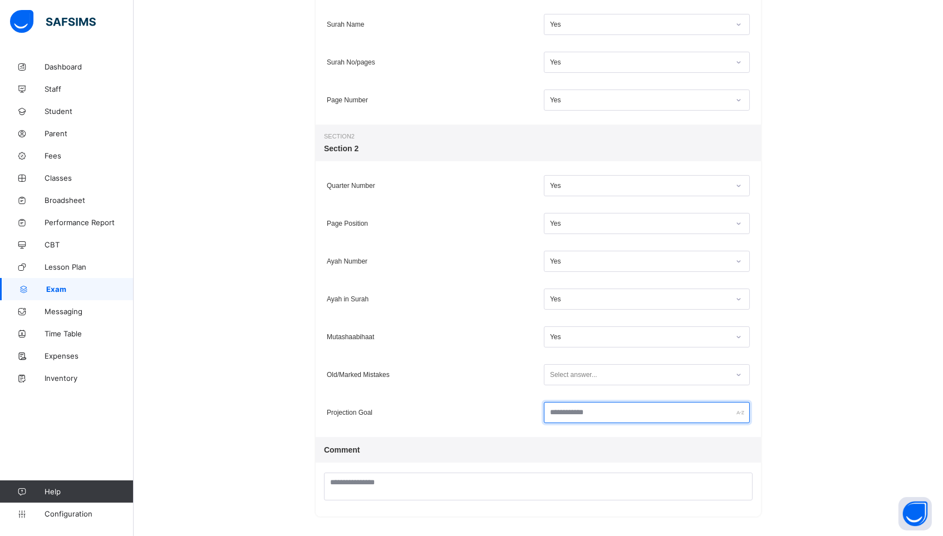
click at [570, 414] on input "text" at bounding box center [647, 412] width 206 height 21
type input "*"
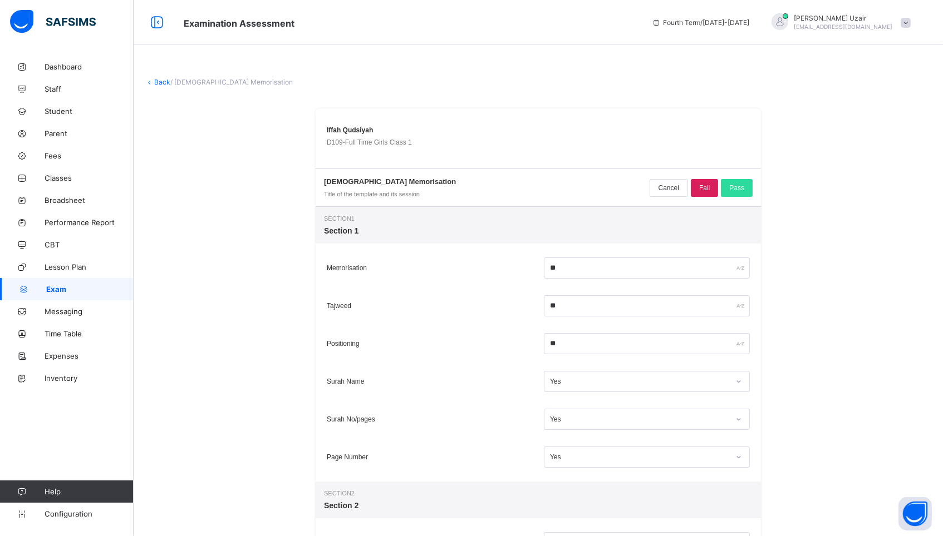
scroll to position [0, 0]
type input "********"
click at [748, 184] on div "Pass" at bounding box center [737, 188] width 32 height 18
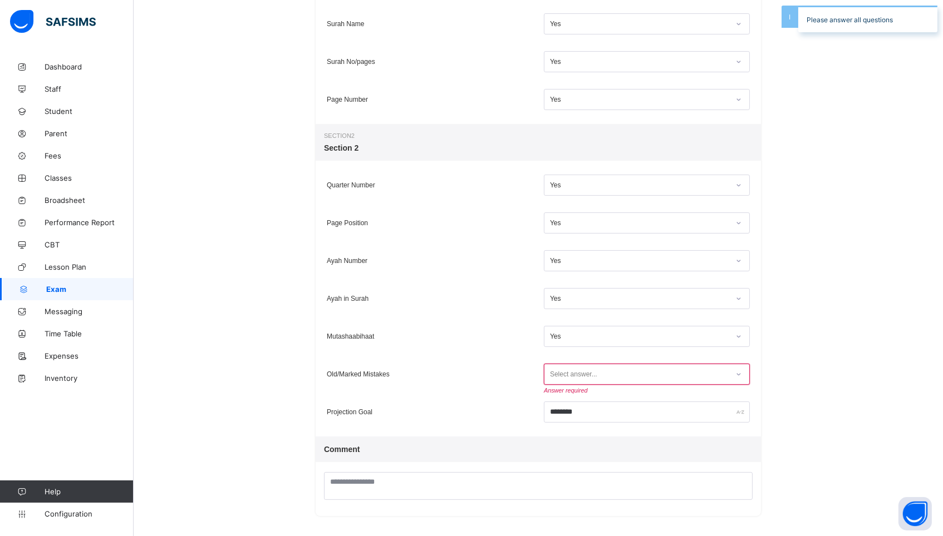
scroll to position [357, 0]
click at [692, 377] on div "Select answer..." at bounding box center [636, 375] width 184 height 15
click at [629, 414] on div "Yes" at bounding box center [646, 415] width 205 height 17
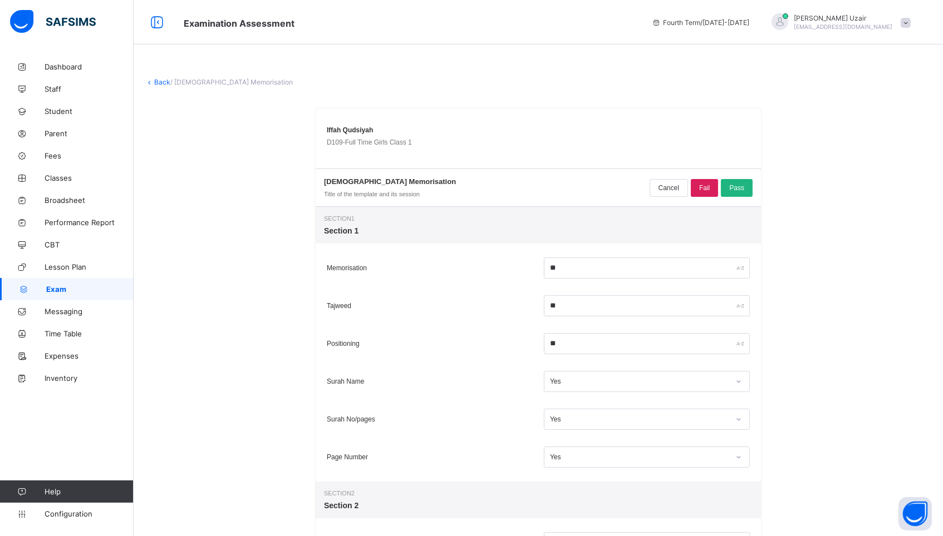
scroll to position [0, 0]
click at [739, 183] on div "Pass" at bounding box center [737, 188] width 32 height 18
